Goal: Book appointment/travel/reservation

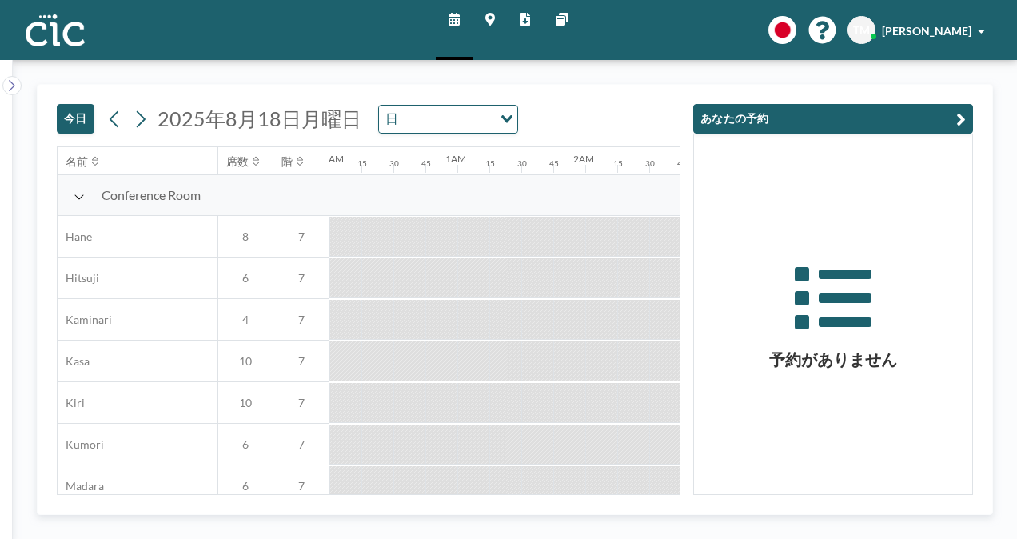
click at [958, 118] on icon "button" at bounding box center [961, 118] width 10 height 19
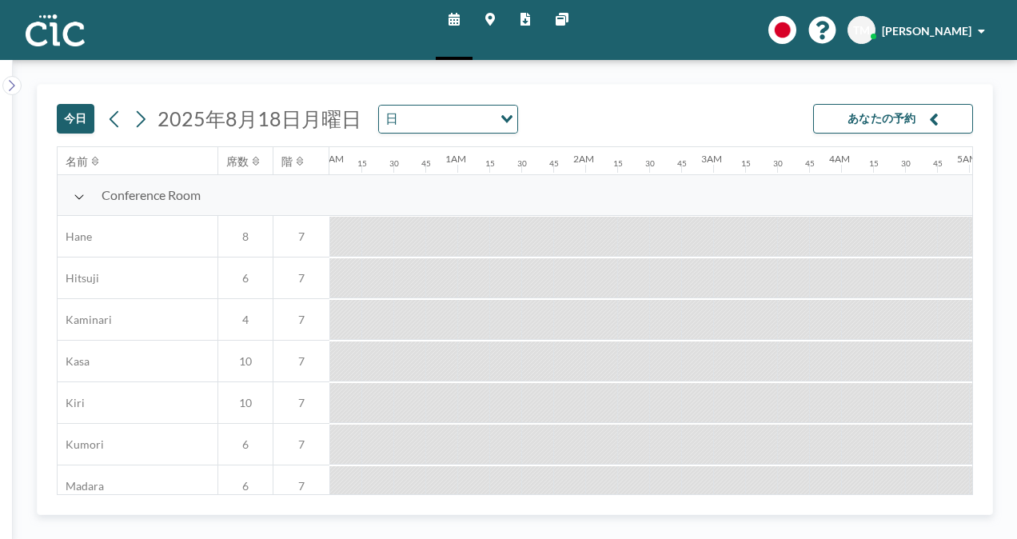
click at [903, 117] on button "あなたの予約" at bounding box center [893, 119] width 160 height 30
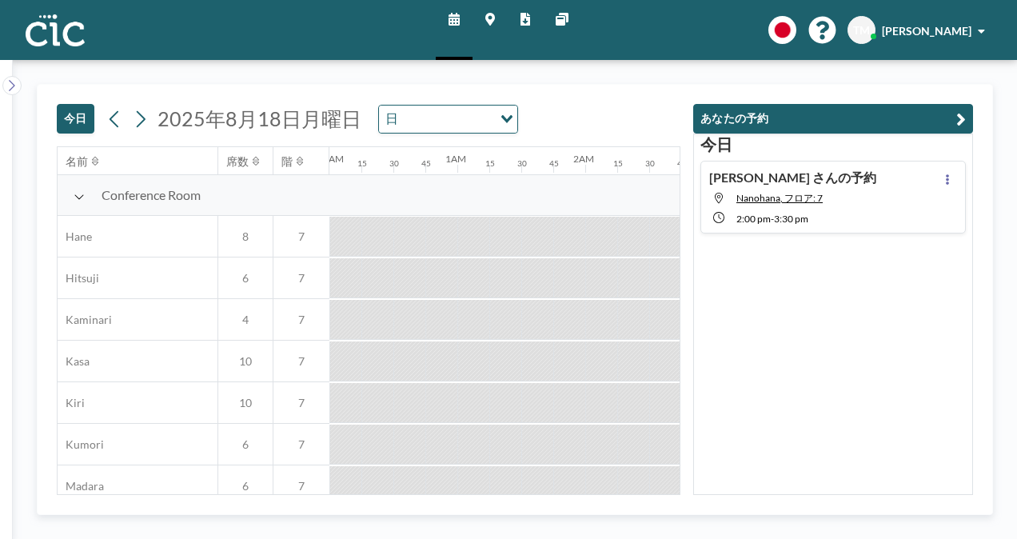
click at [786, 219] on span "3:30 PM" at bounding box center [791, 219] width 34 height 12
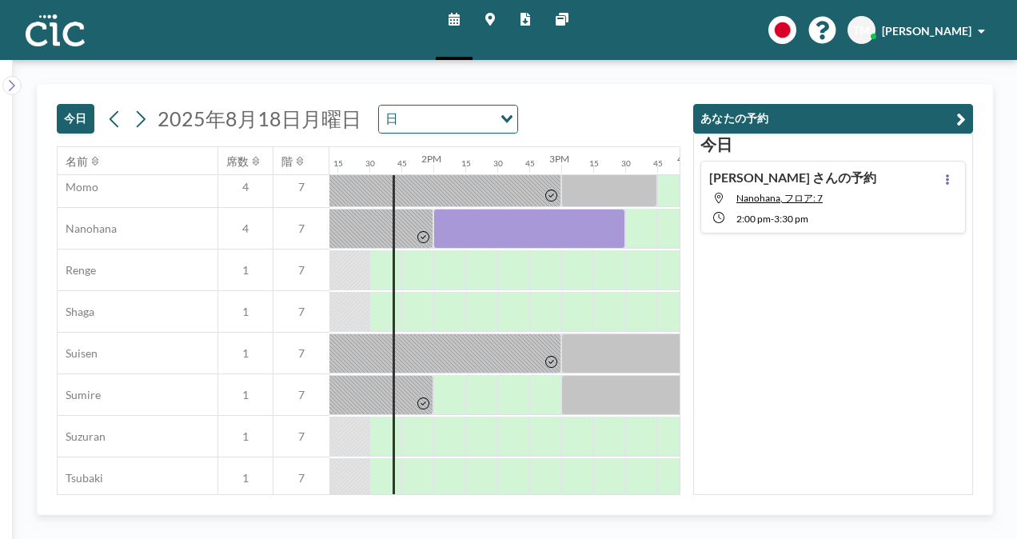
scroll to position [831, 1758]
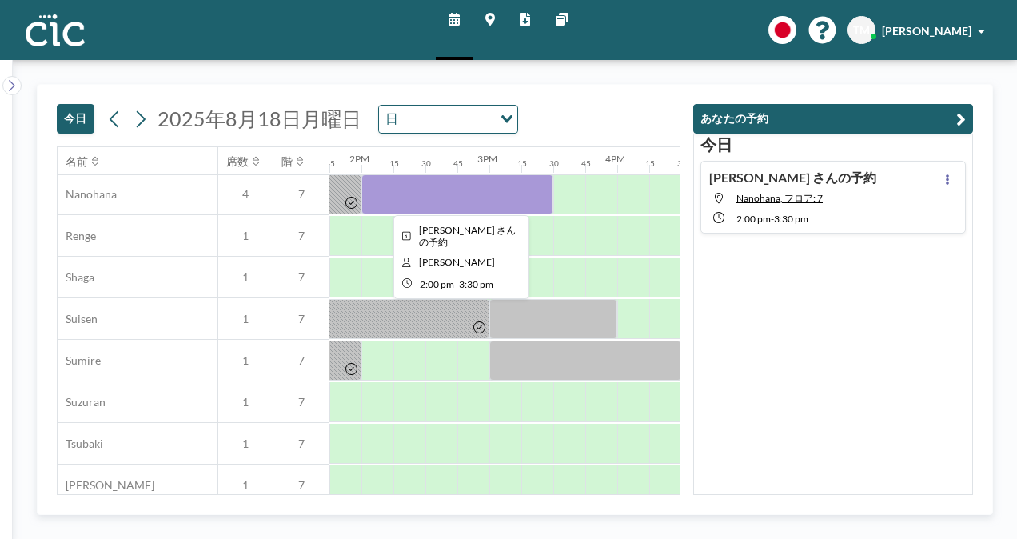
click at [458, 197] on div at bounding box center [457, 194] width 192 height 40
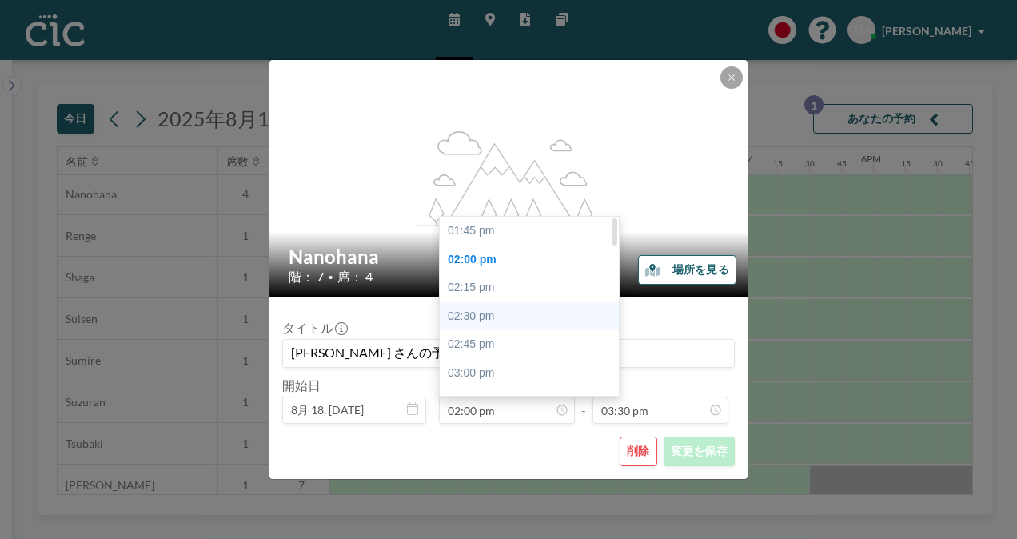
scroll to position [0, 0]
click at [505, 233] on div "01:45 pm" at bounding box center [533, 231] width 187 height 29
type input "01:45 pm"
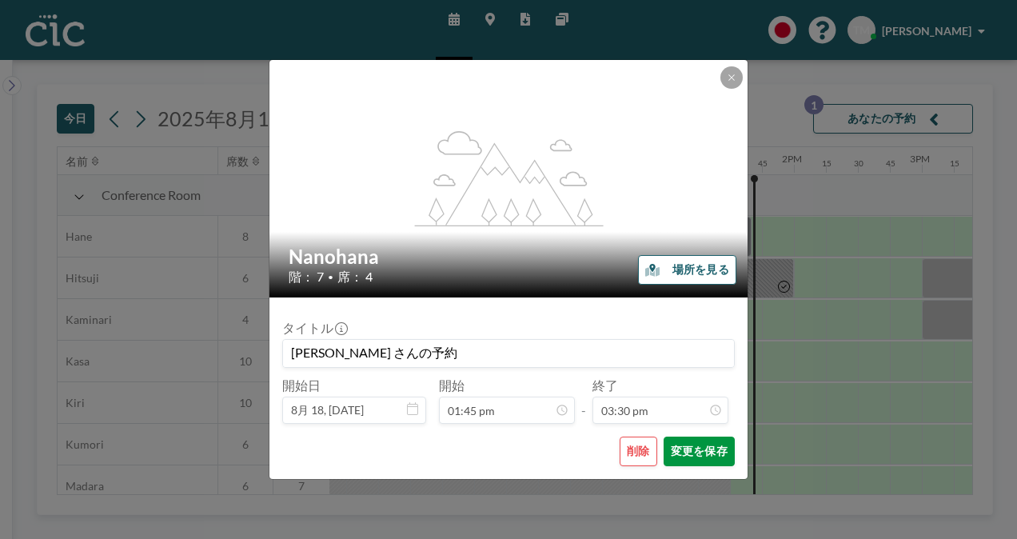
click at [702, 462] on button "変更を保存" at bounding box center [698, 451] width 71 height 30
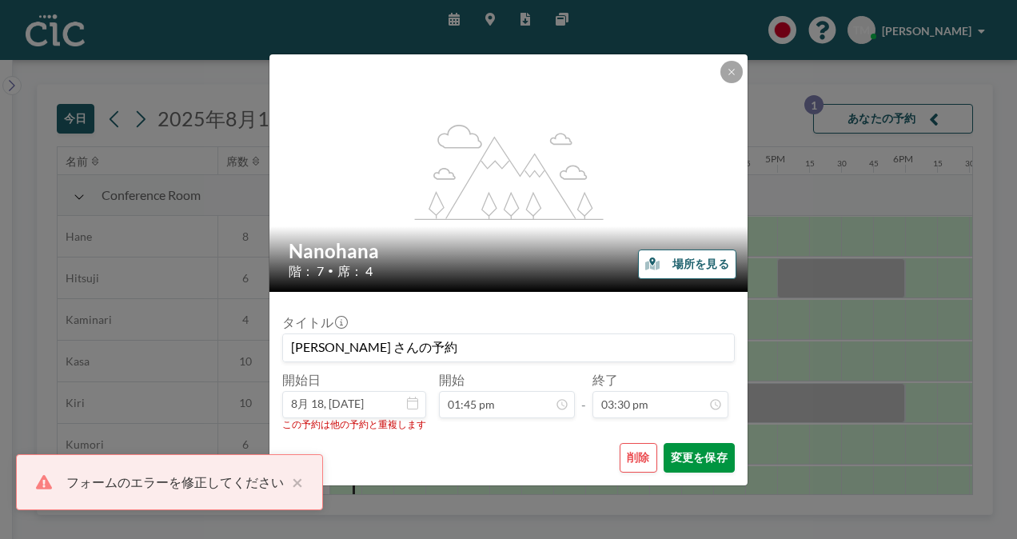
click at [702, 462] on button "変更を保存" at bounding box center [698, 458] width 71 height 30
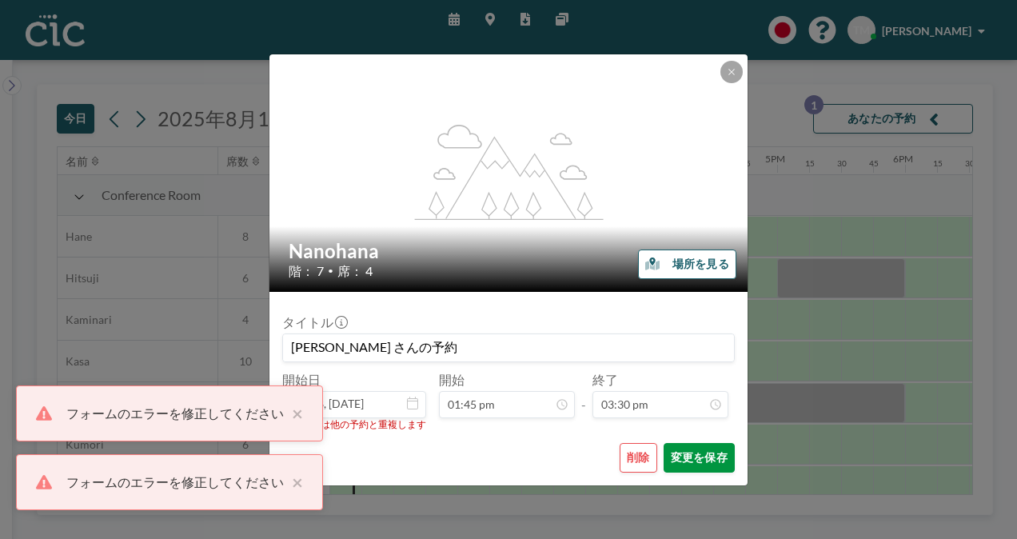
click at [699, 457] on button "変更を保存" at bounding box center [698, 458] width 71 height 30
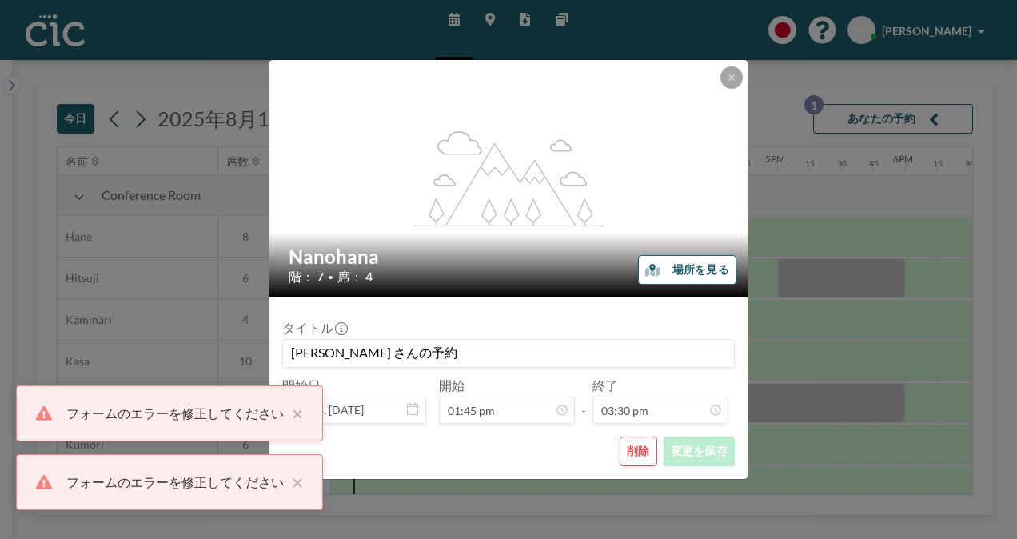
click at [699, 457] on button "変更を保存" at bounding box center [698, 451] width 71 height 30
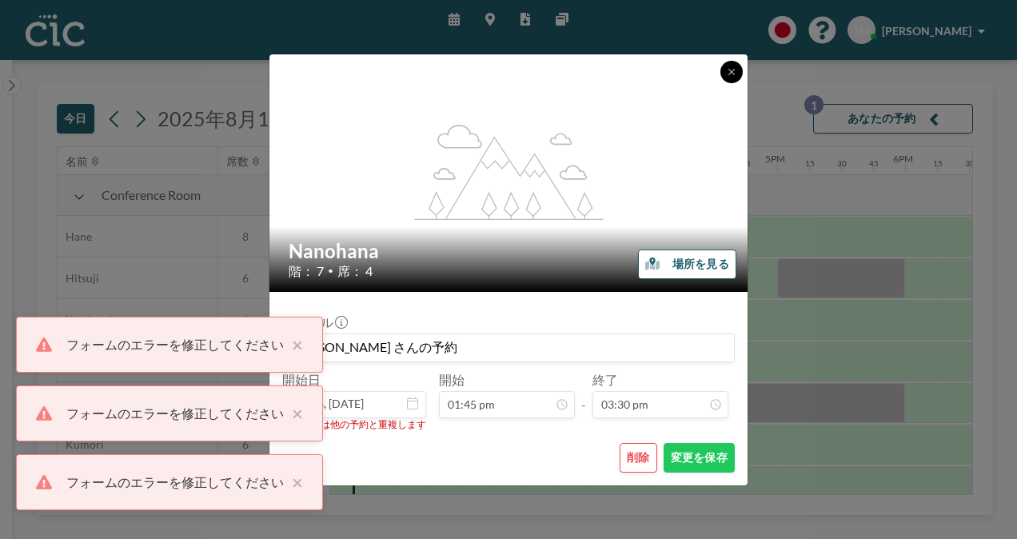
click at [733, 72] on icon at bounding box center [732, 72] width 10 height 10
